Goal: Information Seeking & Learning: Learn about a topic

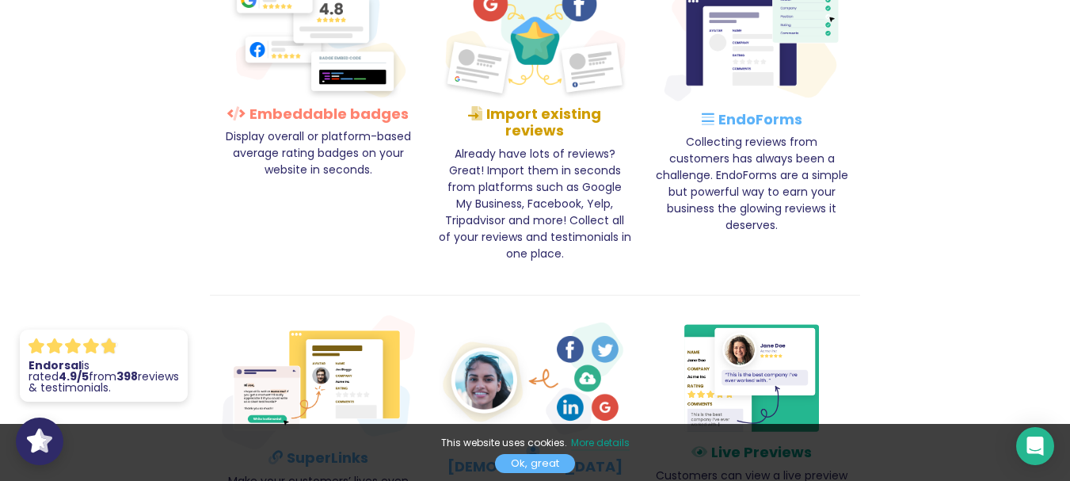
scroll to position [2650, 0]
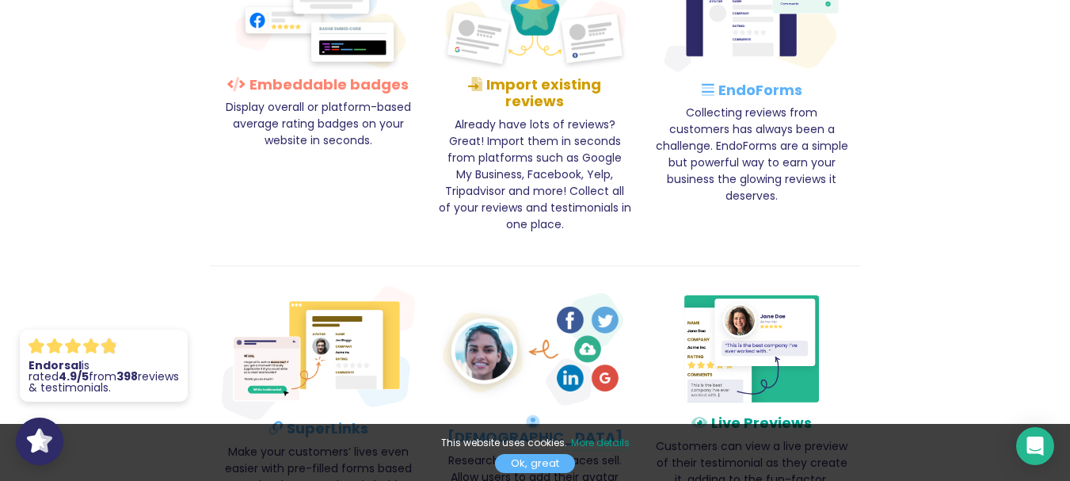
click at [561, 471] on link "Ok, great" at bounding box center [535, 463] width 80 height 19
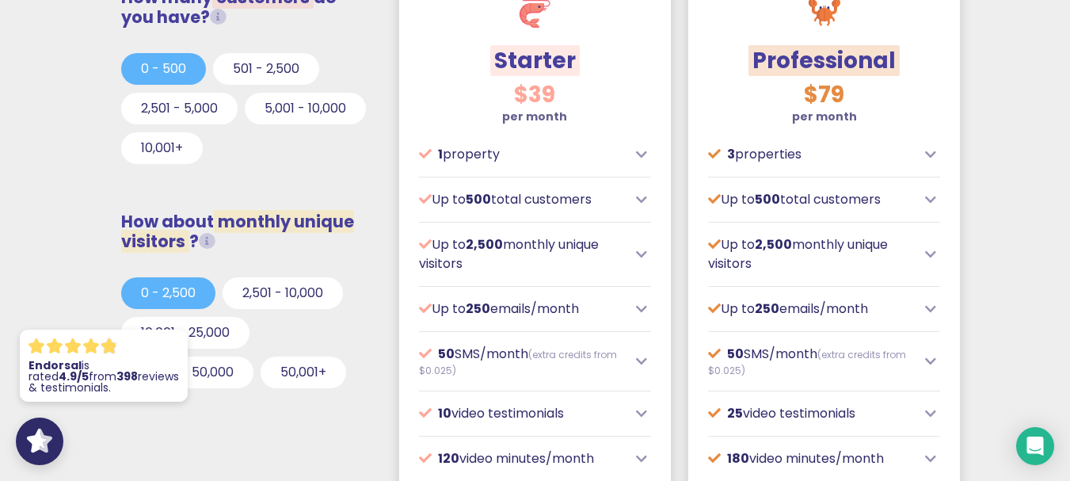
scroll to position [584, 0]
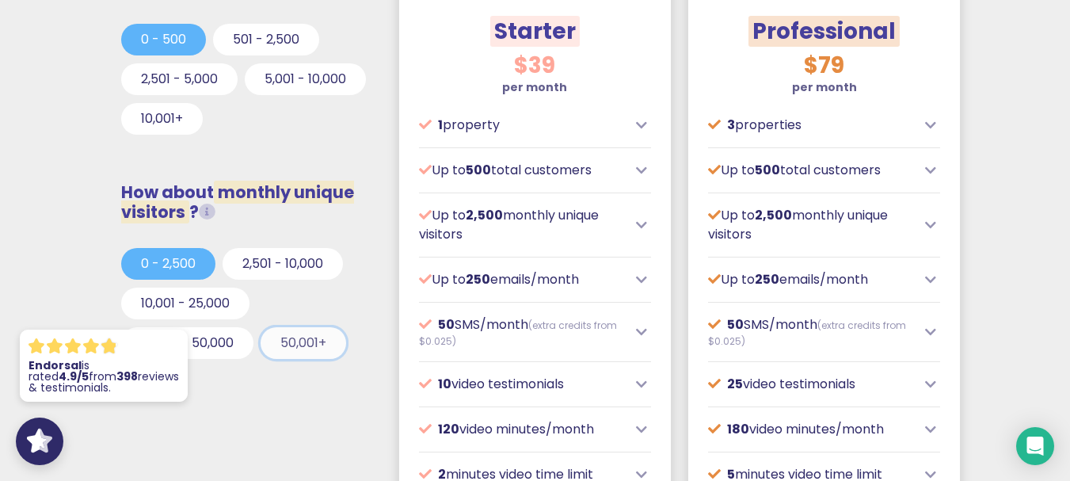
click at [295, 337] on button "50,001+" at bounding box center [304, 343] width 86 height 32
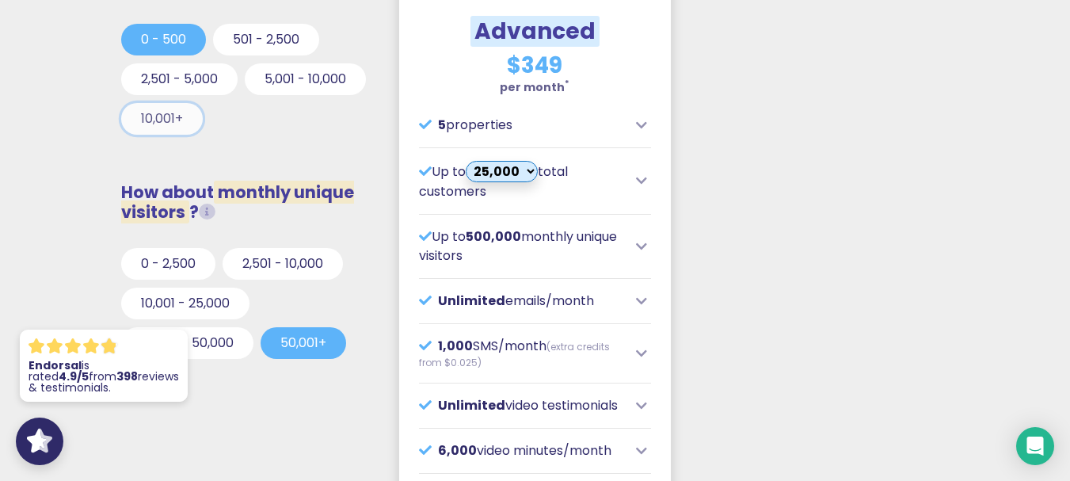
click at [203, 120] on button "10,001+" at bounding box center [162, 119] width 82 height 32
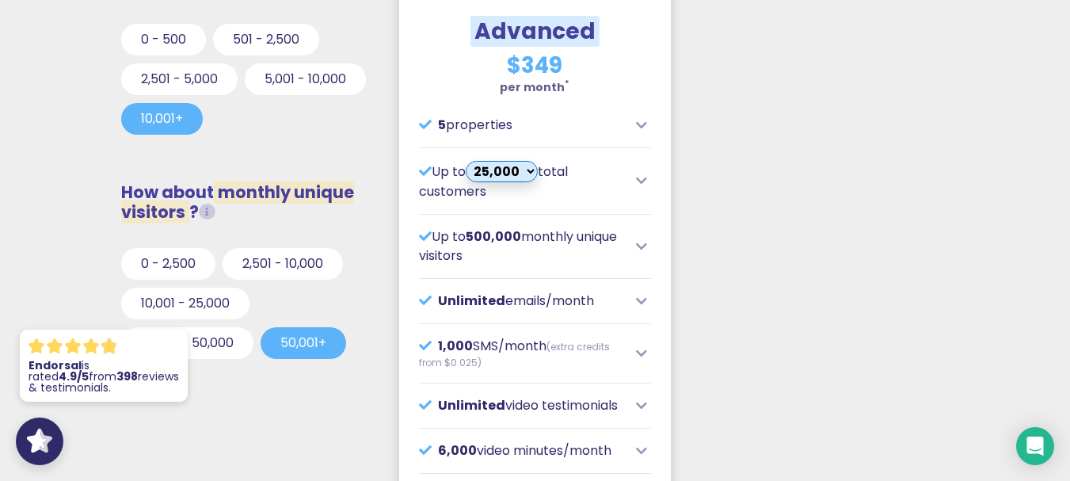
click at [650, 123] on div "5 properties" at bounding box center [535, 125] width 232 height 19
click at [641, 124] on icon at bounding box center [641, 125] width 11 height 13
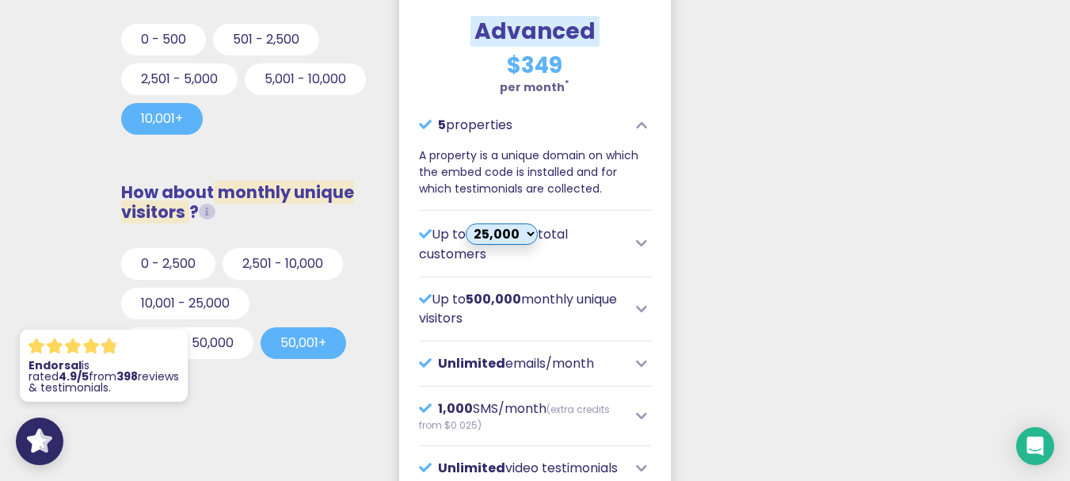
click at [641, 124] on icon at bounding box center [641, 125] width 11 height 13
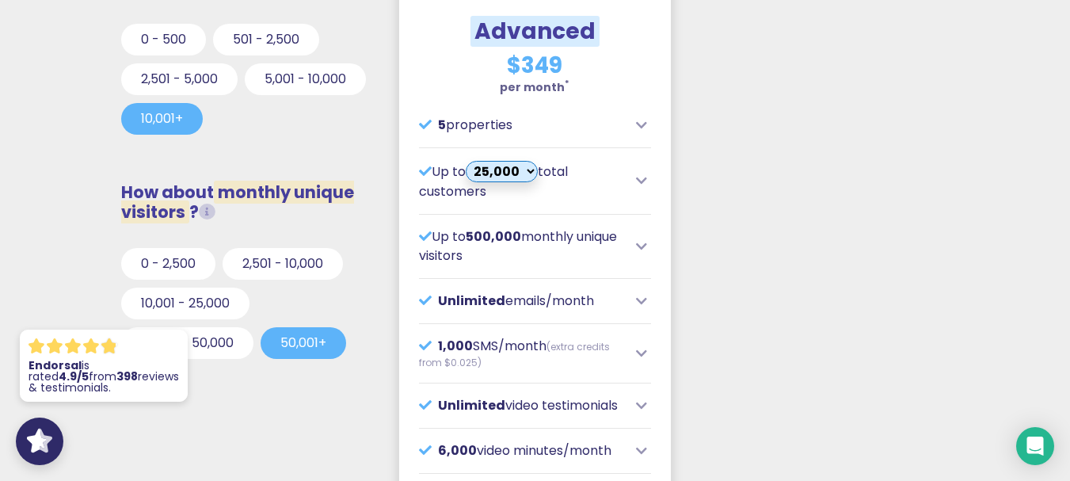
click at [535, 168] on select "25,000 35,000 45,000 55,000 65,000 75,000" at bounding box center [502, 171] width 72 height 21
select select "6"
click at [474, 161] on select "25,000 35,000 45,000 55,000 65,000 75,000" at bounding box center [502, 171] width 72 height 21
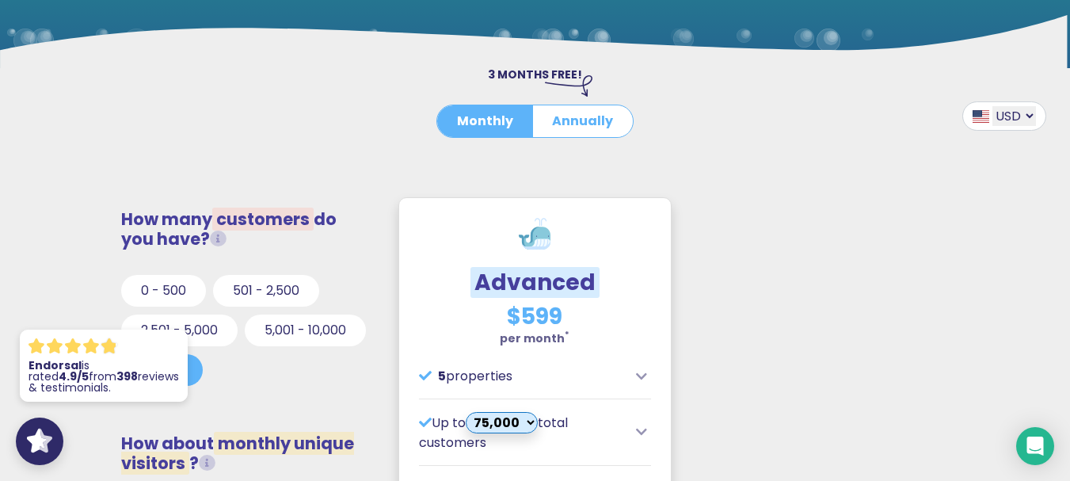
scroll to position [318, 0]
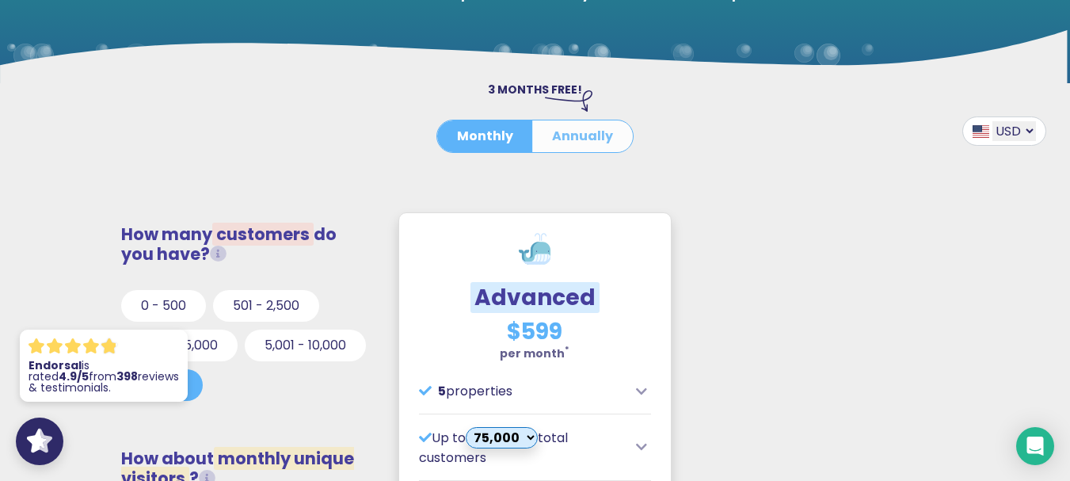
click at [573, 141] on button "Annually" at bounding box center [582, 136] width 101 height 32
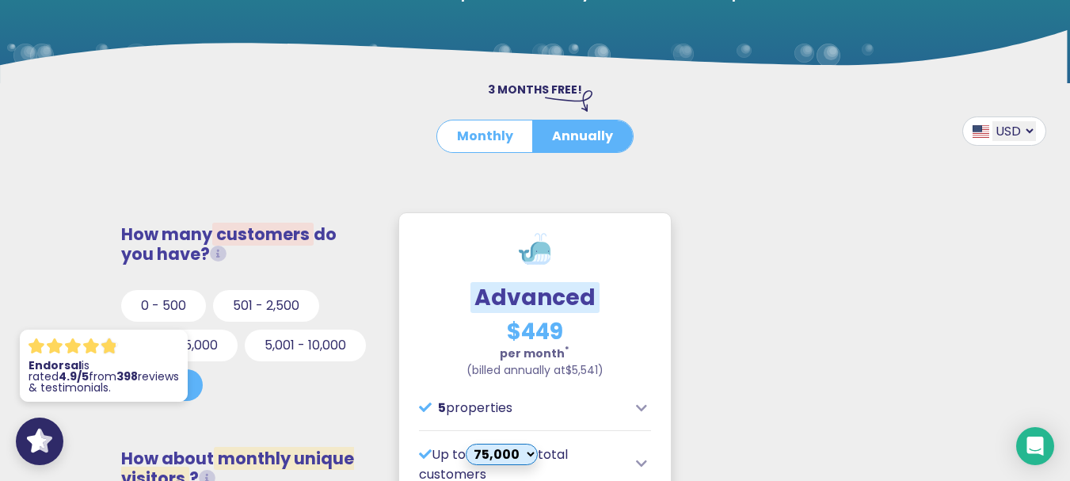
click at [1004, 131] on select "USD GBP EUR AUD CAD" at bounding box center [1014, 131] width 44 height 20
select select "GBP"
click at [992, 121] on select "USD GBP EUR AUD CAD" at bounding box center [1014, 131] width 44 height 20
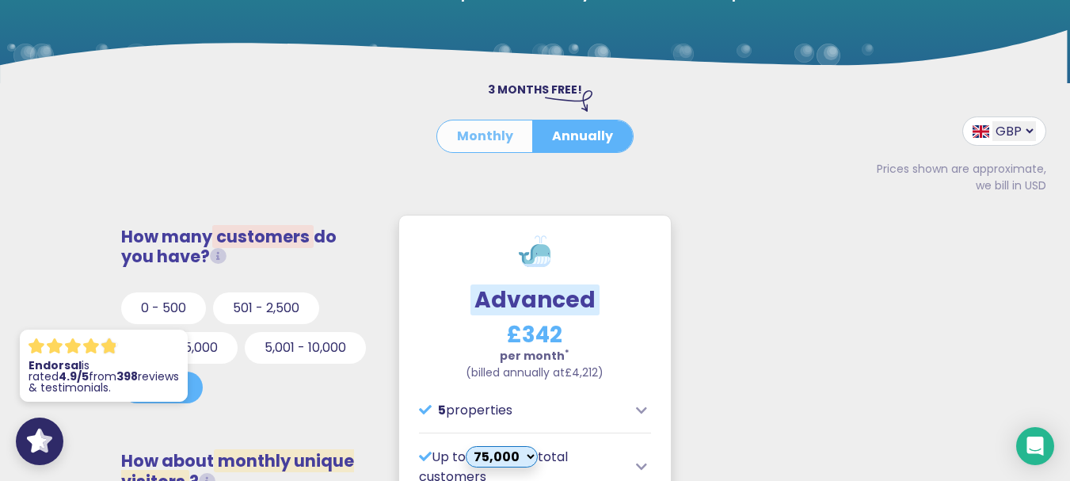
click at [487, 138] on button "Monthly" at bounding box center [485, 136] width 96 height 32
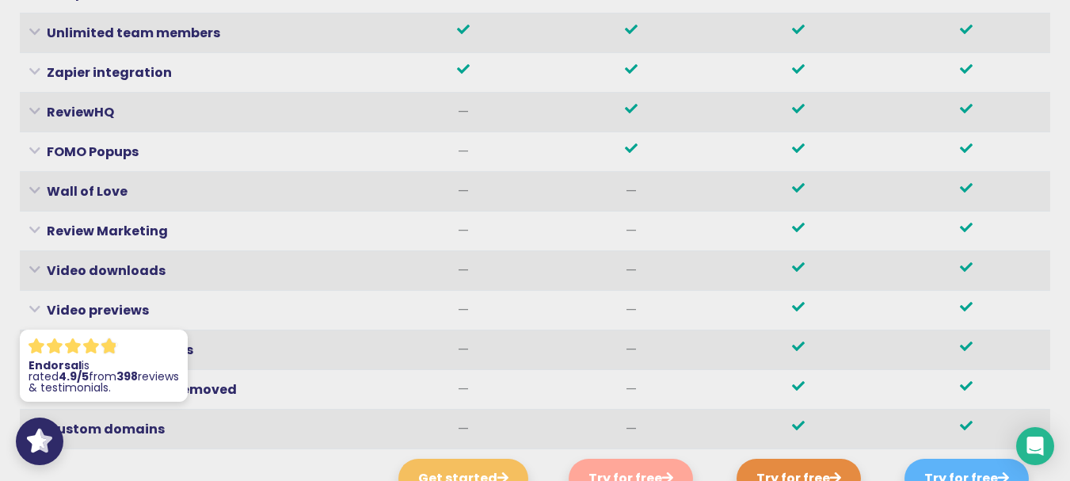
scroll to position [6100, 0]
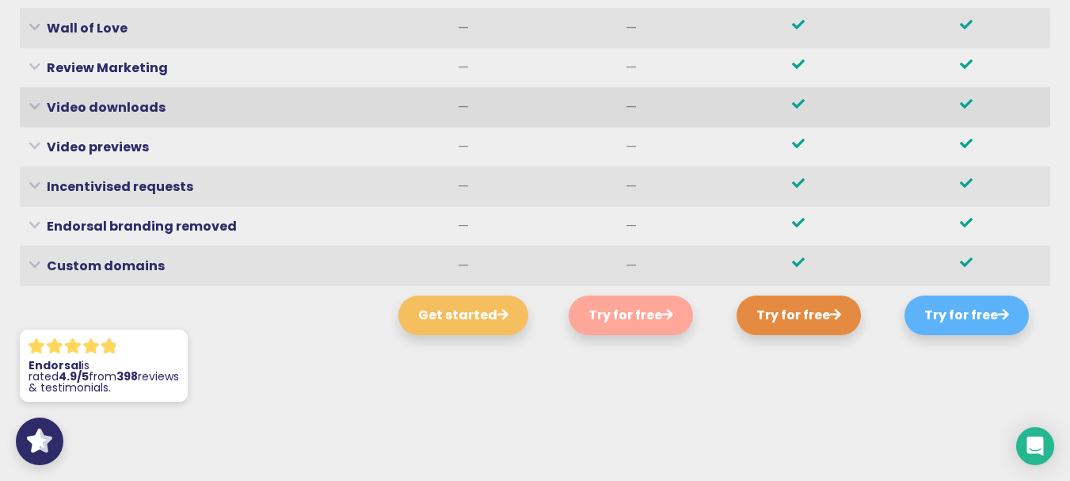
click at [37, 104] on icon at bounding box center [34, 106] width 11 height 4
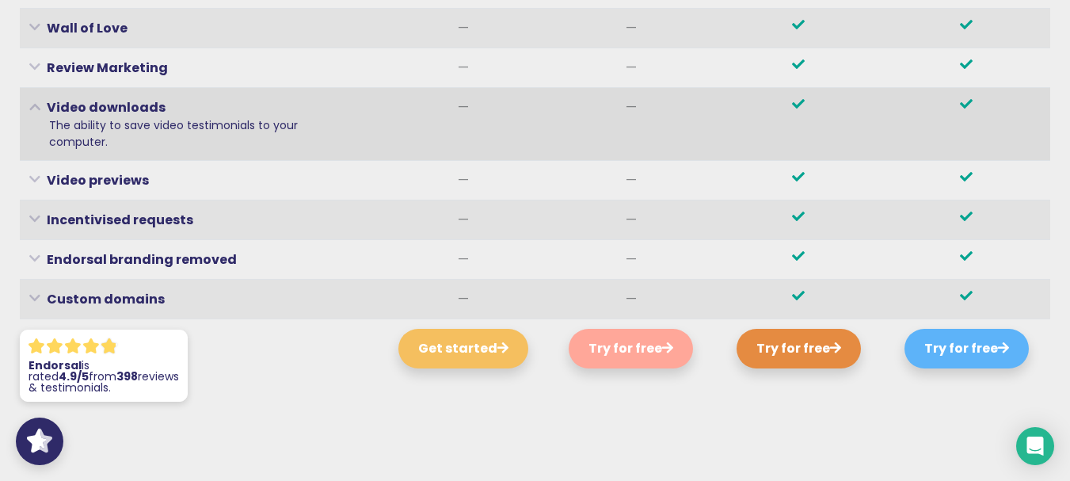
click at [31, 104] on icon at bounding box center [34, 106] width 11 height 4
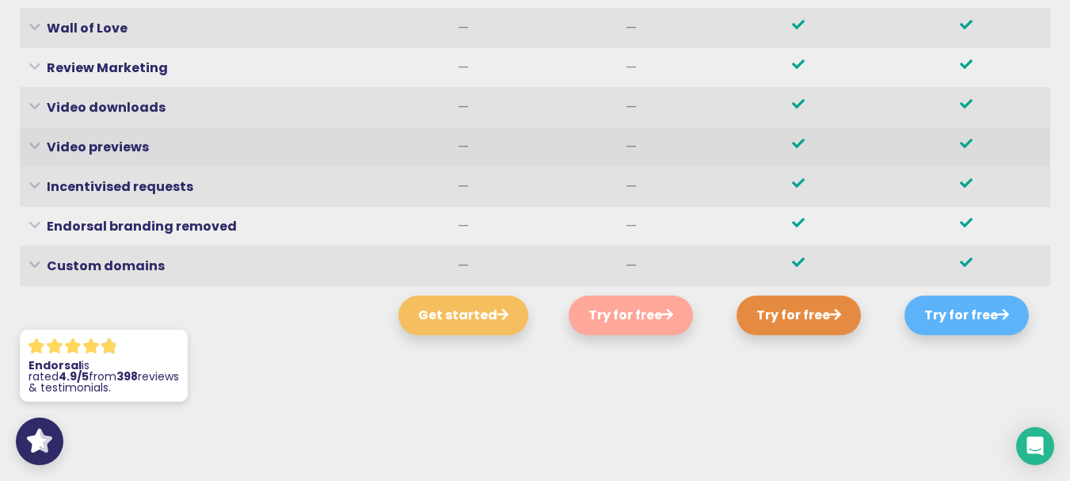
click at [37, 143] on icon at bounding box center [34, 145] width 11 height 4
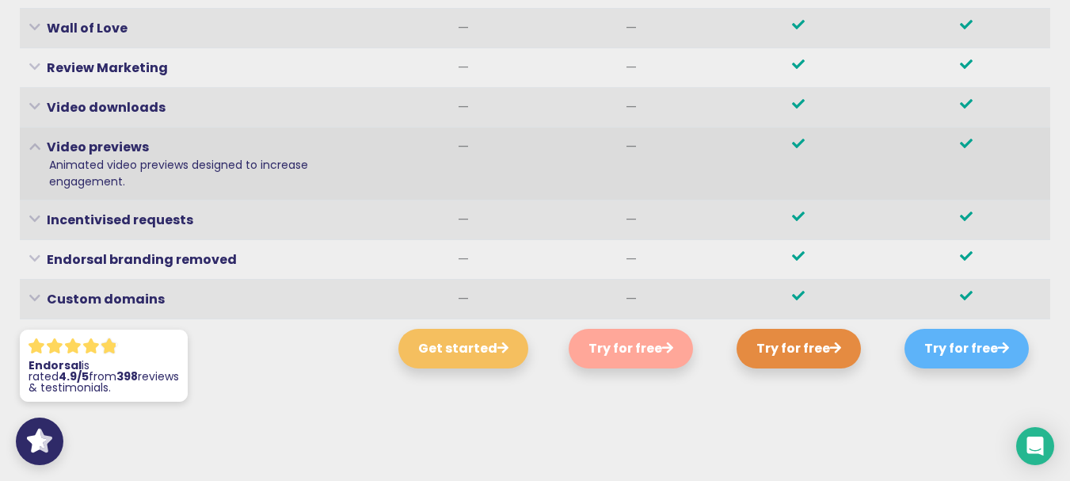
click at [37, 143] on icon at bounding box center [34, 145] width 11 height 4
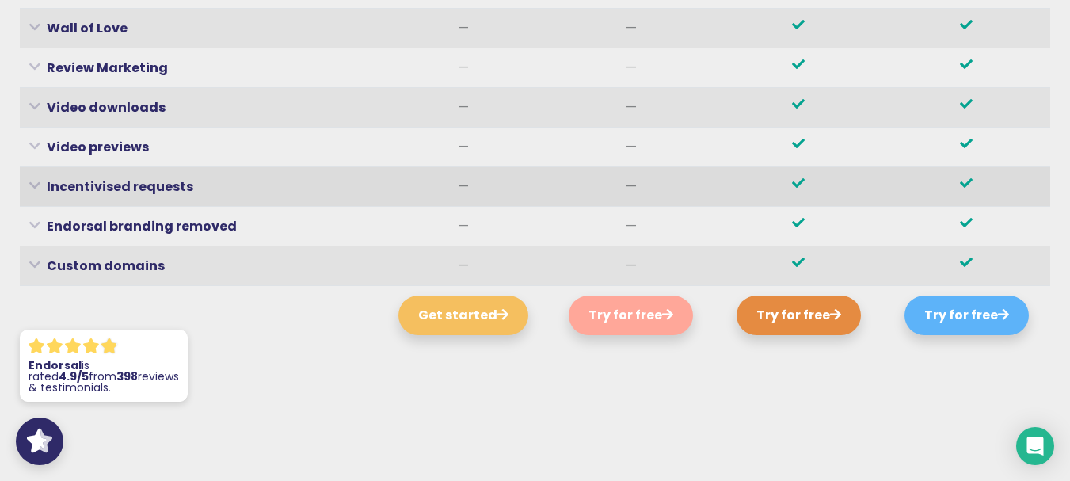
click at [34, 166] on th "Incentivised requests Reward loyal customers with an incentive to complete thei…" at bounding box center [200, 186] width 360 height 40
click at [33, 183] on icon at bounding box center [34, 185] width 11 height 4
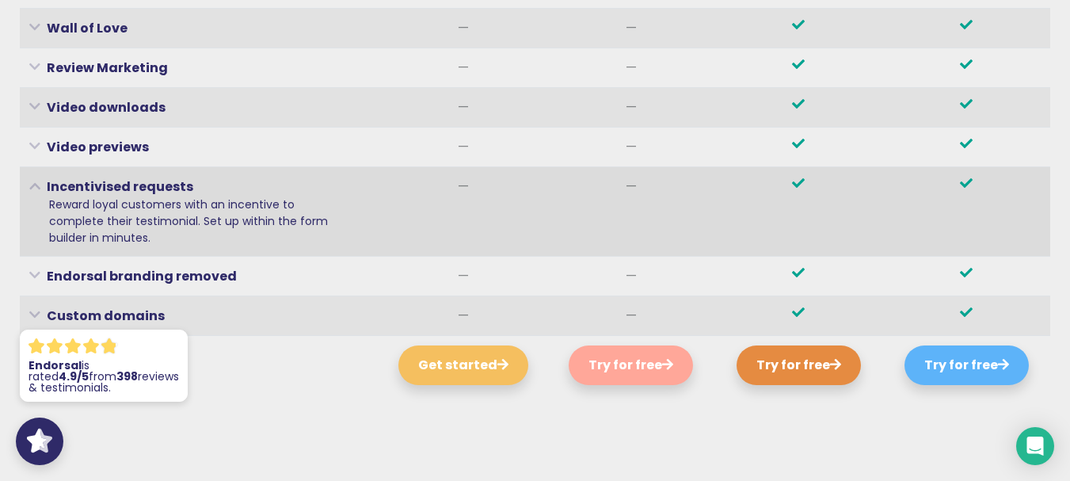
click at [33, 183] on icon at bounding box center [34, 185] width 11 height 4
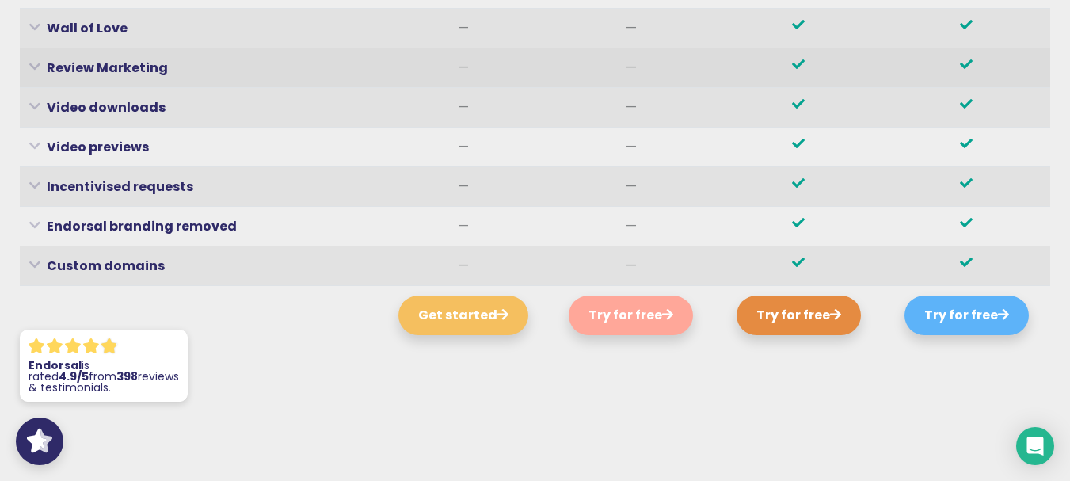
click at [31, 64] on icon at bounding box center [34, 66] width 11 height 4
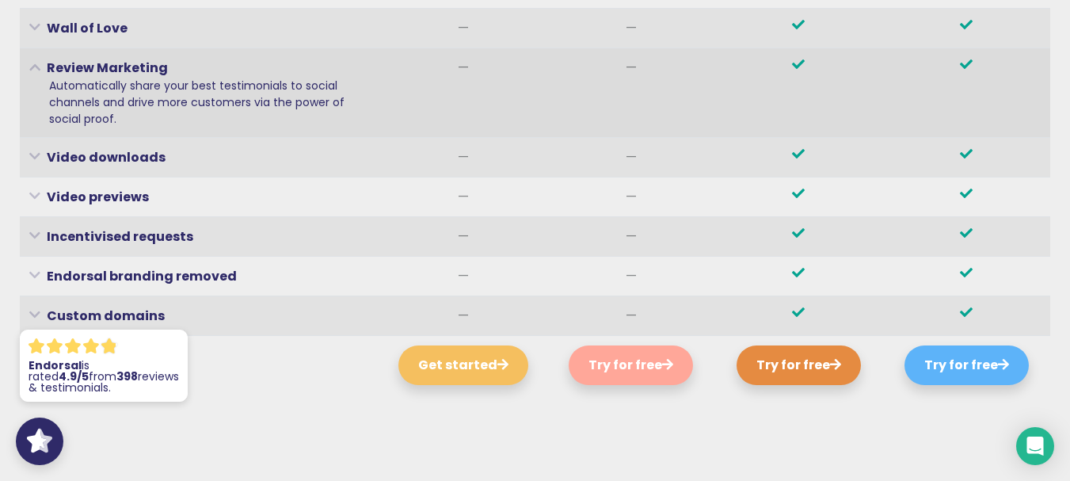
click at [34, 64] on icon at bounding box center [34, 66] width 11 height 4
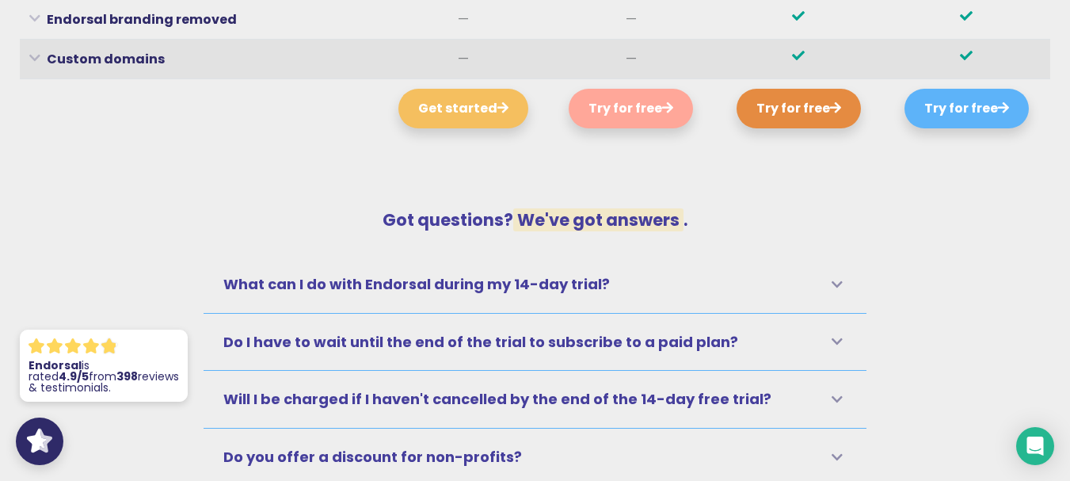
scroll to position [6484, 0]
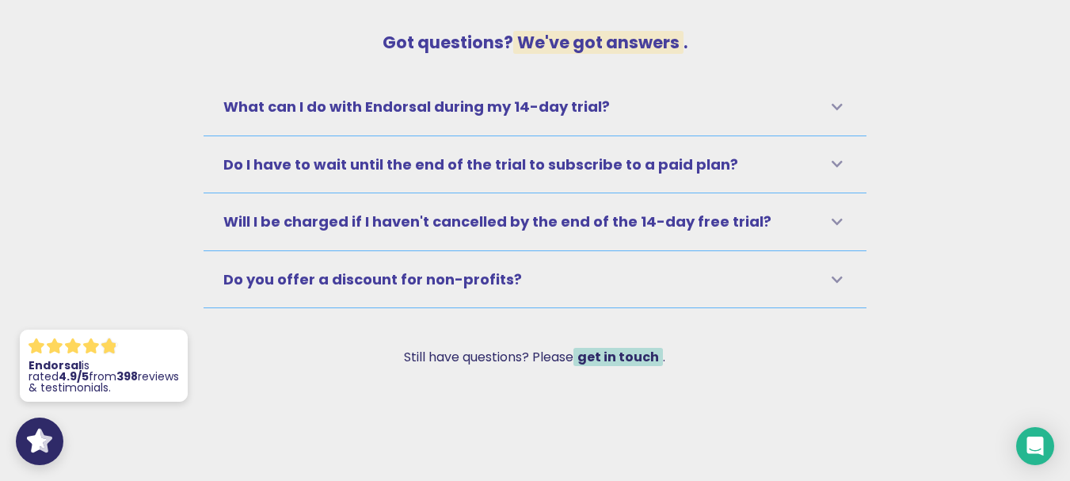
click at [836, 158] on icon at bounding box center [836, 164] width 11 height 13
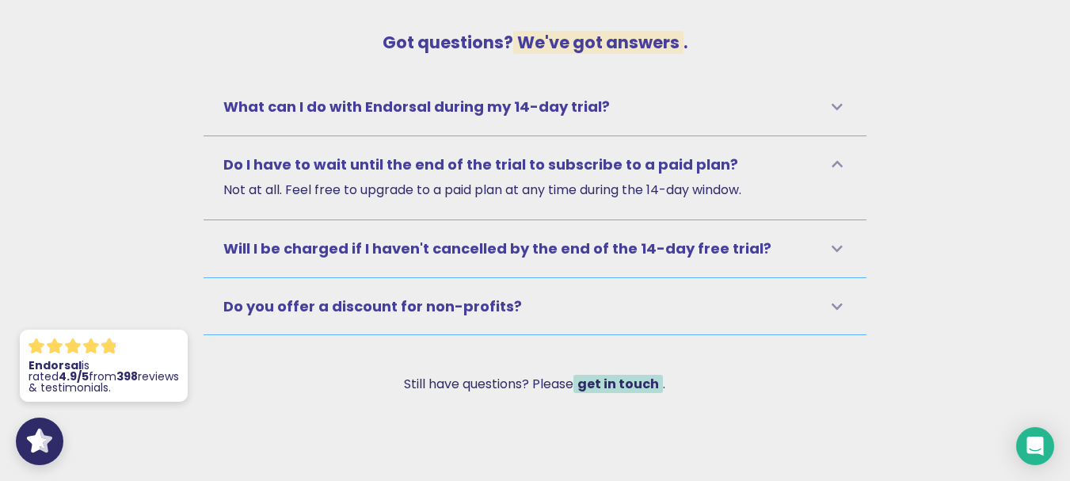
click at [836, 158] on icon at bounding box center [836, 164] width 11 height 13
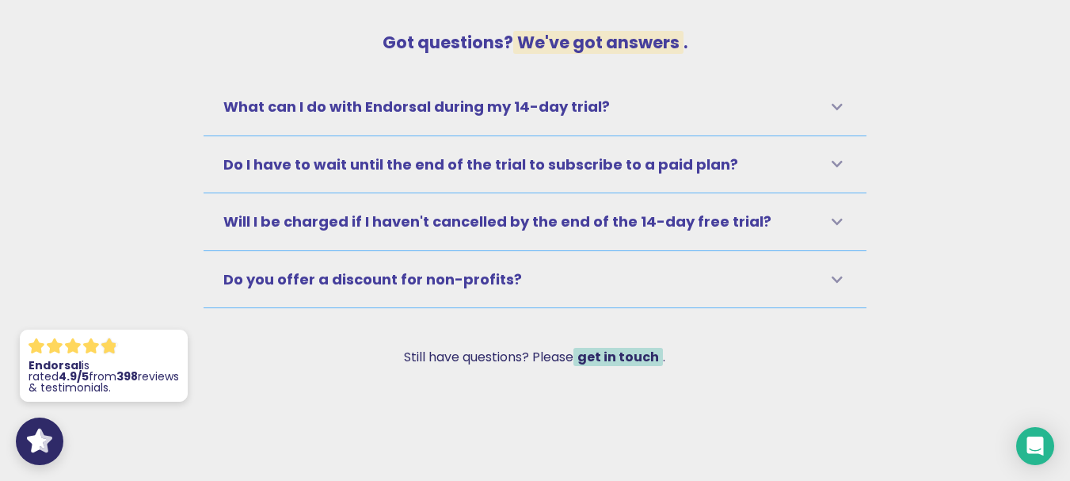
click at [828, 193] on div "Will I be charged if I haven't cancelled by the end of the 14-day free trial? W…" at bounding box center [535, 222] width 663 height 58
click at [832, 215] on icon at bounding box center [836, 221] width 11 height 13
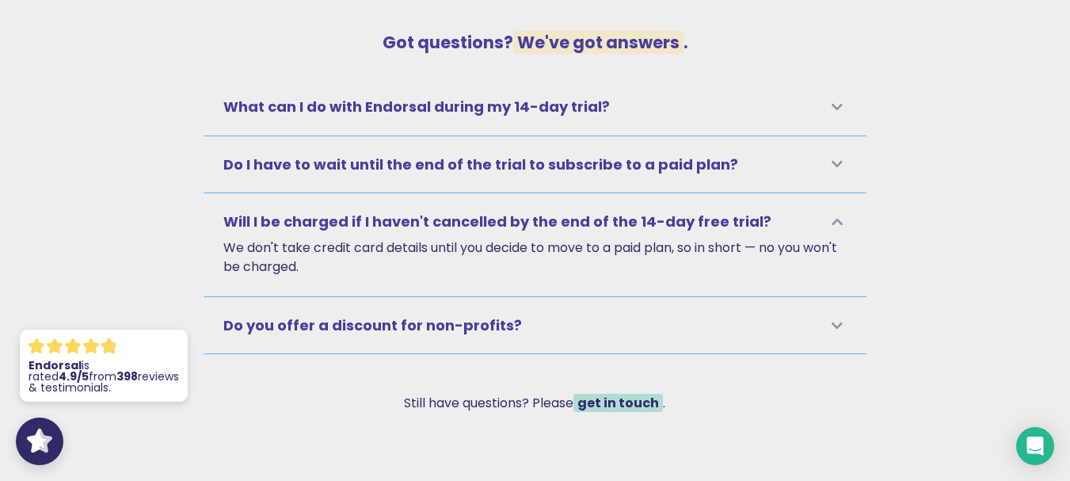
click at [832, 215] on icon at bounding box center [836, 221] width 11 height 13
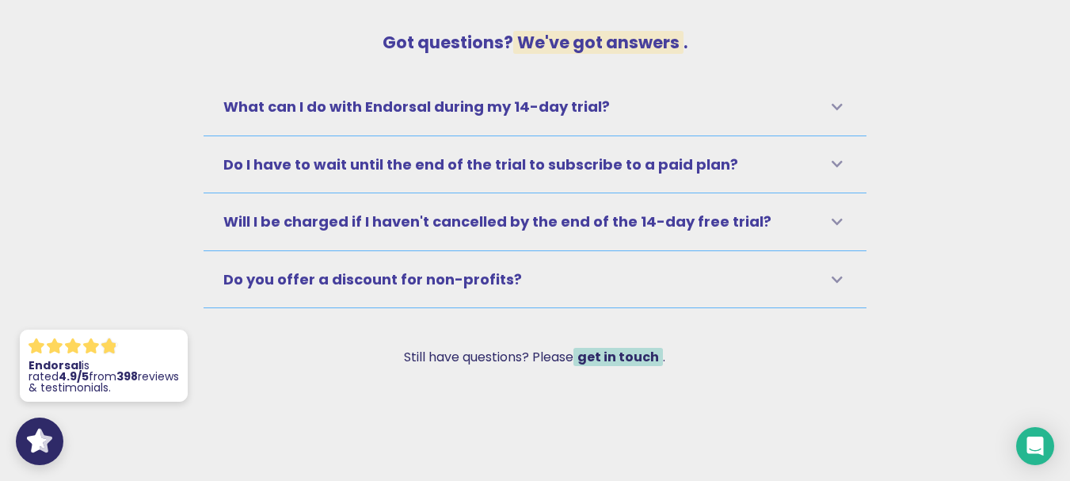
click at [832, 215] on icon at bounding box center [836, 221] width 11 height 13
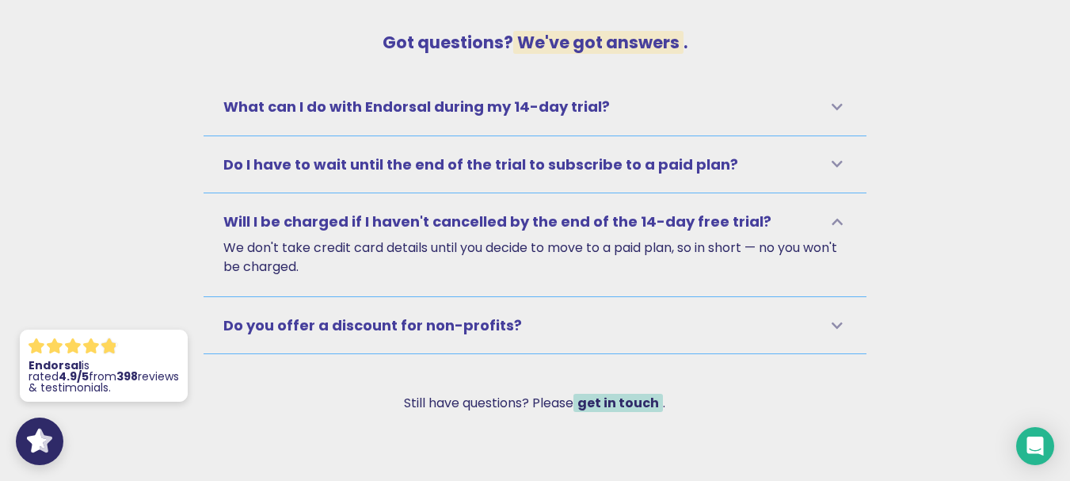
click at [832, 215] on icon at bounding box center [836, 221] width 11 height 13
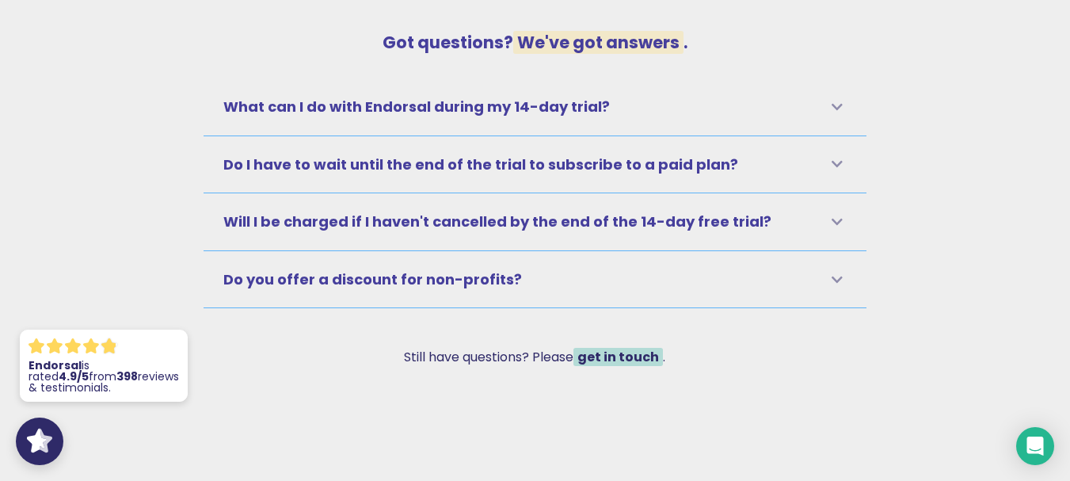
click at [837, 271] on div "Do you offer a discount for non-profits?" at bounding box center [534, 279] width 623 height 17
click at [835, 273] on icon at bounding box center [836, 279] width 11 height 13
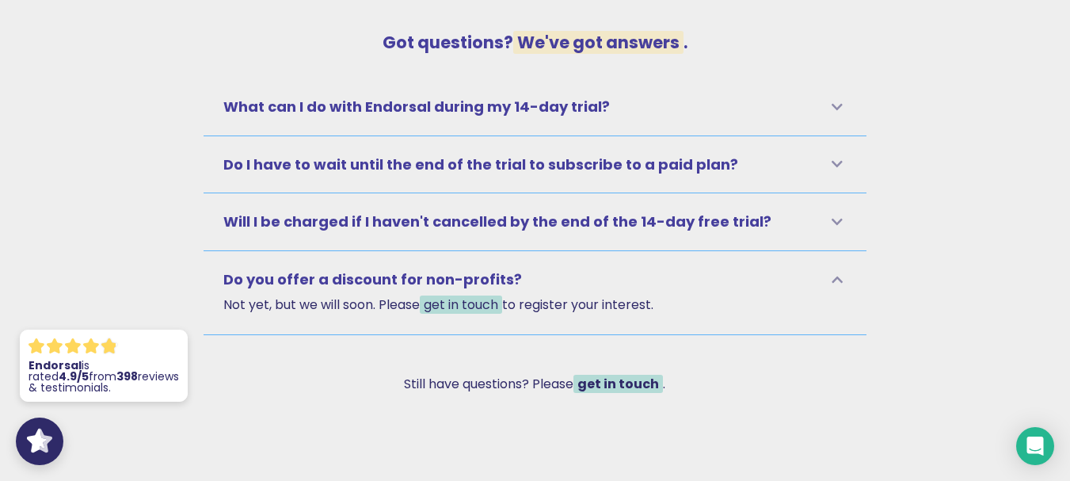
click at [839, 101] on icon at bounding box center [836, 107] width 11 height 13
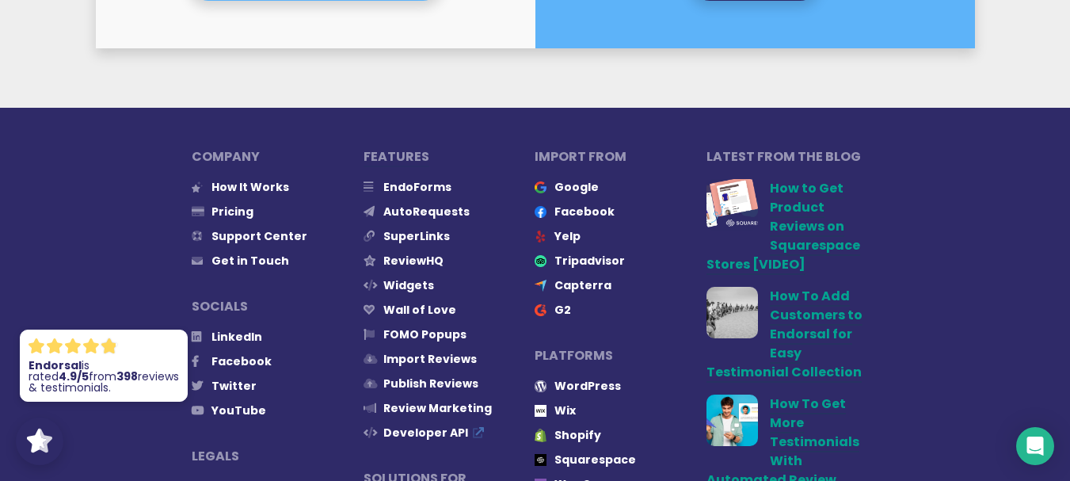
scroll to position [7481, 0]
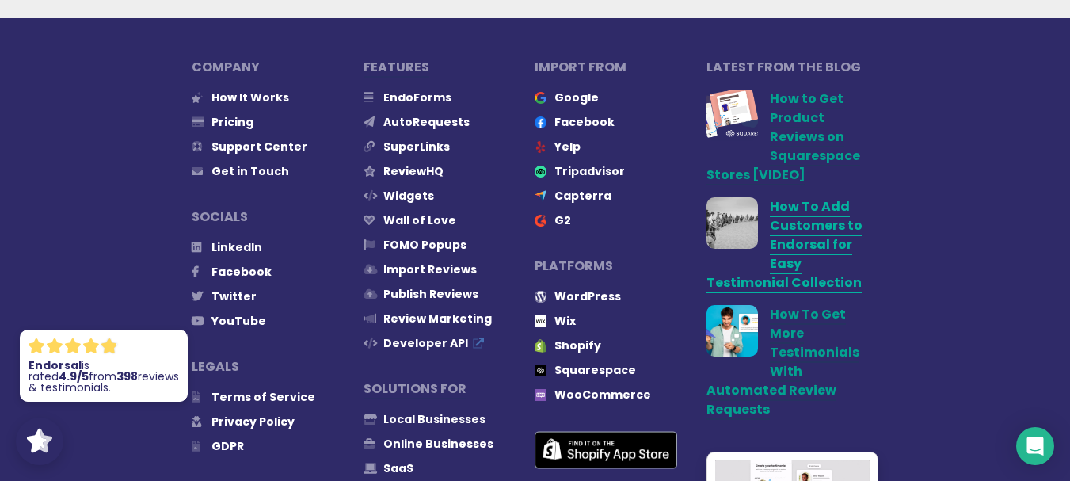
click at [770, 197] on link "How To Add Customers to Endorsal for Easy Testimonial Collection" at bounding box center [784, 245] width 156 height 96
